Goal: Check status: Check status

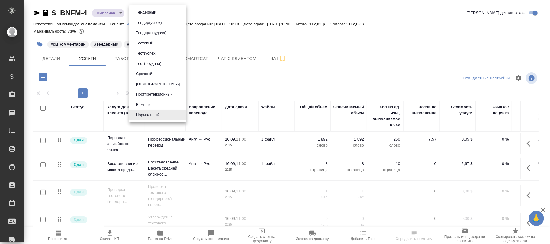
click at [151, 12] on body "🙏 .cls-1 fill:#fff; AWATERA [PERSON_NAME]fokina Клиенты Спецификации Заказы Чат…" at bounding box center [275, 122] width 550 height 244
click at [117, 12] on div at bounding box center [275, 122] width 550 height 244
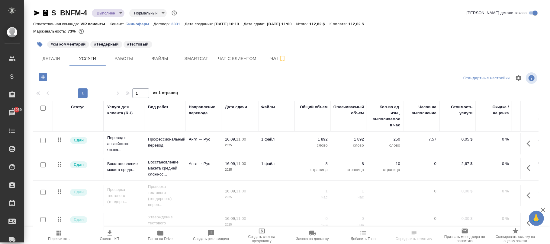
click at [116, 12] on body "🙏 .cls-1 fill:#fff; AWATERA [PERSON_NAME][PERSON_NAME] Спецификации Заказы 4595…" at bounding box center [275, 122] width 550 height 244
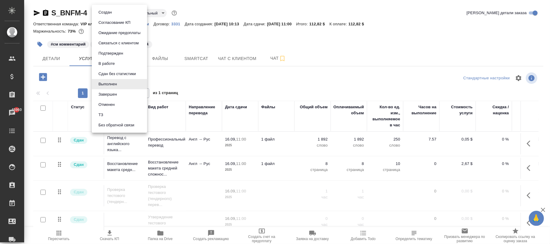
click at [311, 78] on div at bounding box center [275, 122] width 550 height 244
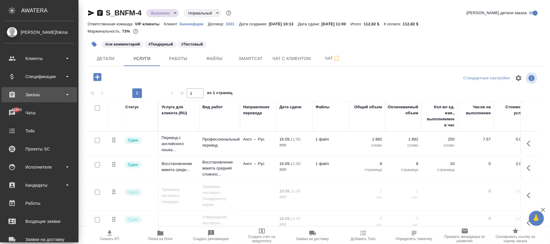
click at [35, 94] on div "Заказы" at bounding box center [39, 94] width 69 height 9
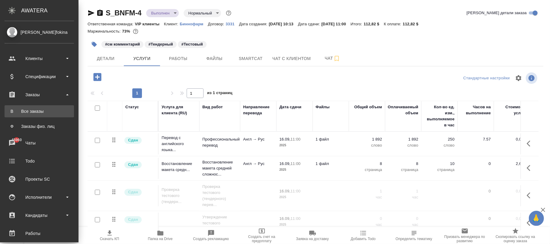
click at [29, 107] on link "В Все заказы" at bounding box center [39, 111] width 69 height 12
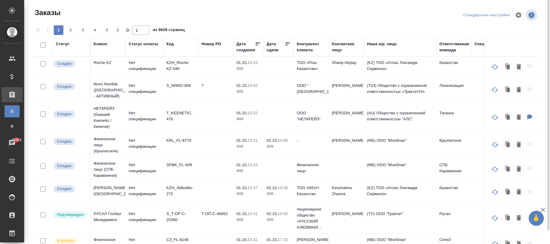
click at [173, 43] on div "Код" at bounding box center [169, 44] width 7 height 6
